Goal: Find contact information: Find contact information

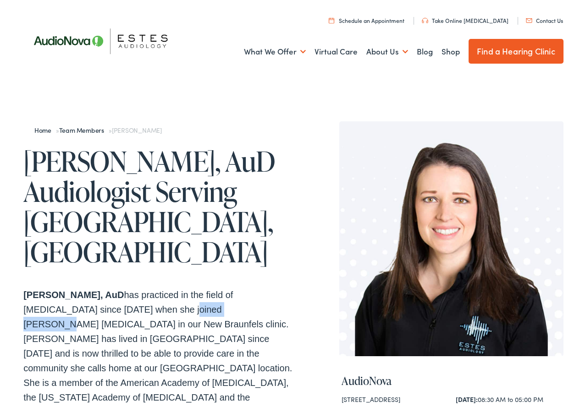
drag, startPoint x: 181, startPoint y: 277, endPoint x: 117, endPoint y: 277, distance: 63.7
click at [117, 286] on p "Paige Juarez, AuD has practiced in the field of Audiology since 2014 when she j…" at bounding box center [158, 388] width 270 height 205
copy p "Estes Audiology"
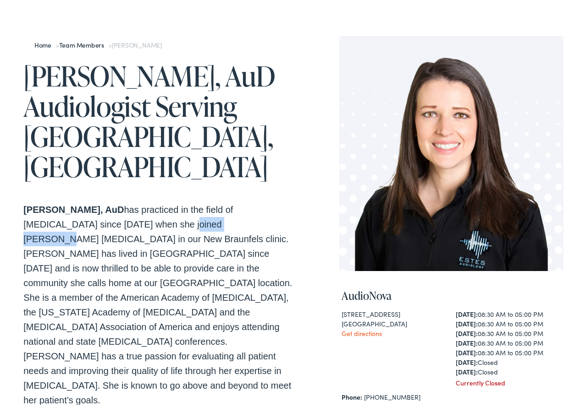
scroll to position [92, 0]
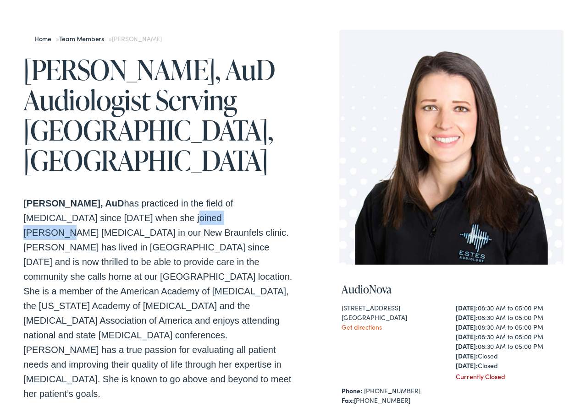
drag, startPoint x: 389, startPoint y: 313, endPoint x: 330, endPoint y: 305, distance: 59.7
click at [330, 305] on div "Home » Team Members » Paige Juarez Paige Juarez, AuD Audiologist Serving Austin…" at bounding box center [293, 391] width 540 height 728
copy div "13210 W Hwy 290 ,Suite D Austin , TX 78737"
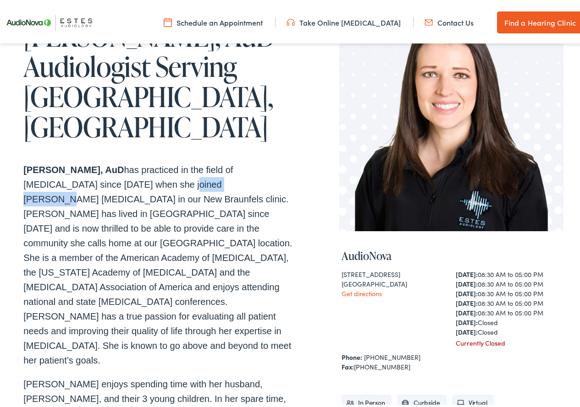
scroll to position [137, 0]
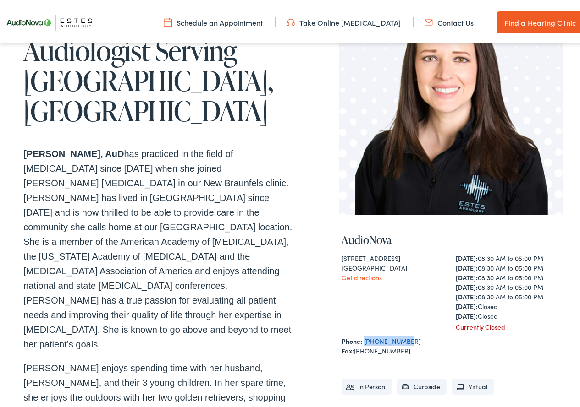
drag, startPoint x: 402, startPoint y: 336, endPoint x: 360, endPoint y: 338, distance: 42.2
click at [360, 338] on div "Phone: 737-260-0100" at bounding box center [451, 340] width 220 height 10
copy link "737-260-0100"
drag, startPoint x: 394, startPoint y: 347, endPoint x: 351, endPoint y: 350, distance: 43.1
click at [351, 350] on div "Fax: 737-260-0007" at bounding box center [451, 349] width 220 height 10
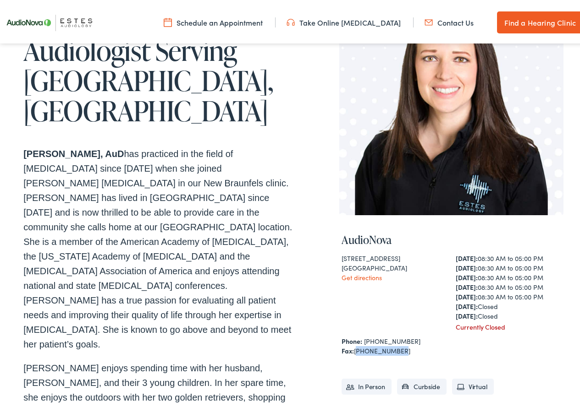
copy div "737-260-0007"
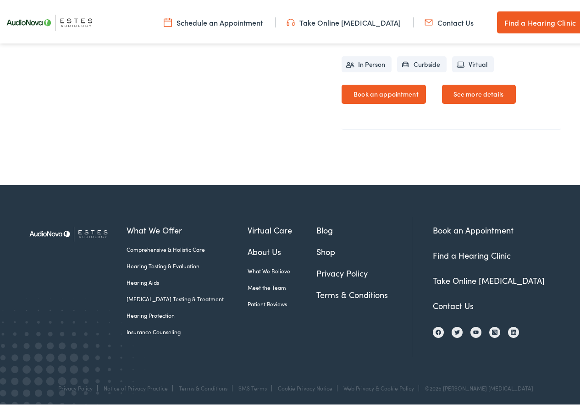
scroll to position [717, 0]
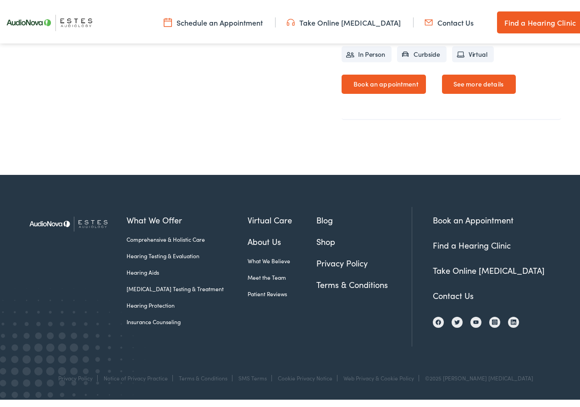
click at [259, 271] on link "Meet the Team" at bounding box center [281, 275] width 68 height 8
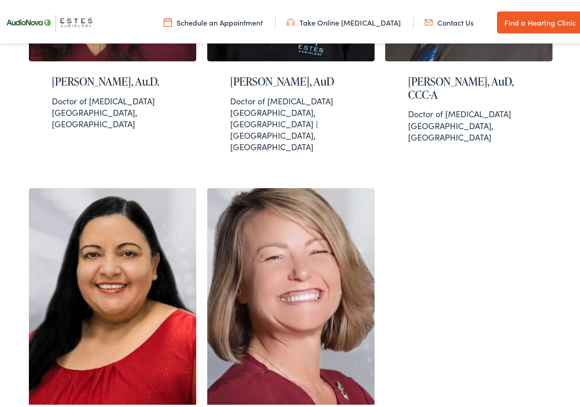
scroll to position [872, 0]
